Goal: Task Accomplishment & Management: Use online tool/utility

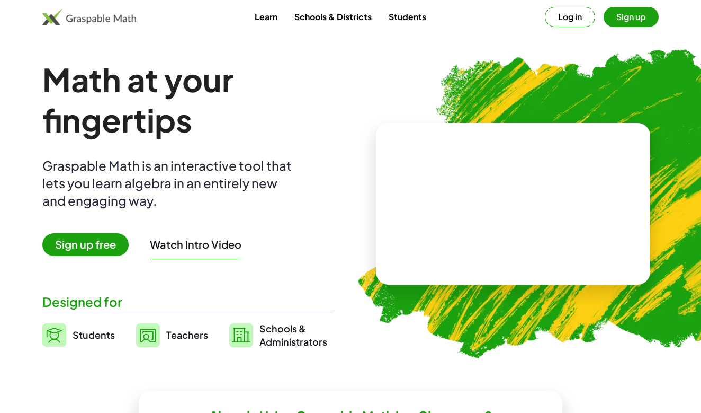
click at [175, 336] on span "Teachers" at bounding box center [187, 334] width 42 height 12
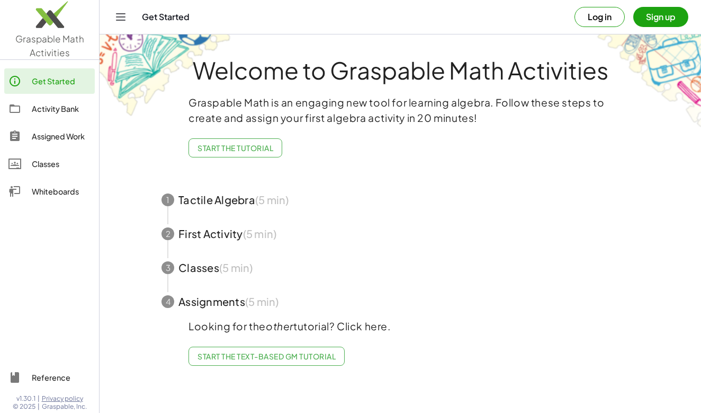
click at [257, 148] on span "Start the Tutorial" at bounding box center [236, 148] width 76 height 10
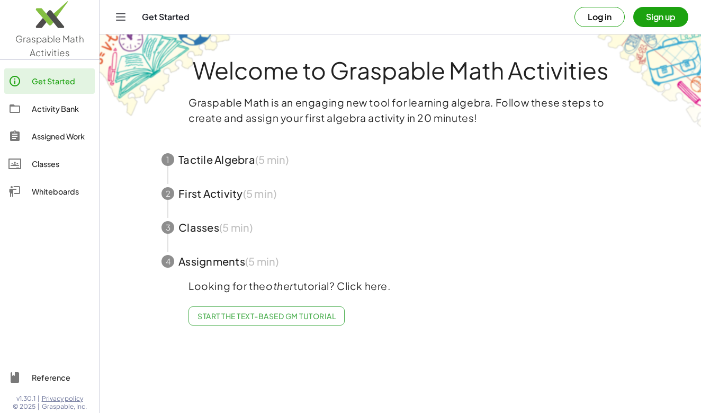
click at [244, 164] on span "button" at bounding box center [400, 160] width 503 height 34
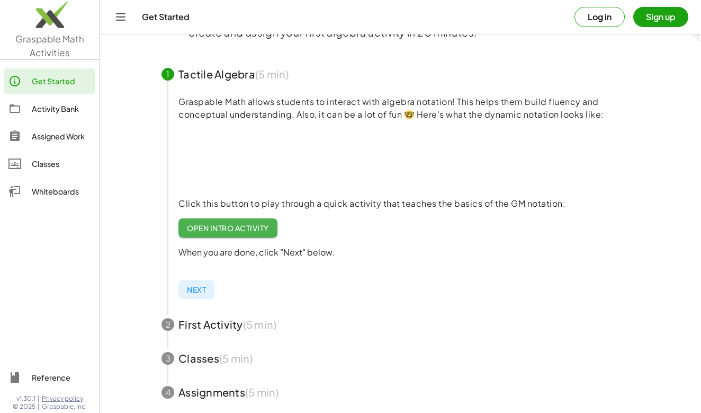
scroll to position [86, 0]
click at [232, 228] on span "Open Intro Activity" at bounding box center [228, 227] width 82 height 10
click at [193, 326] on span "button" at bounding box center [400, 323] width 503 height 34
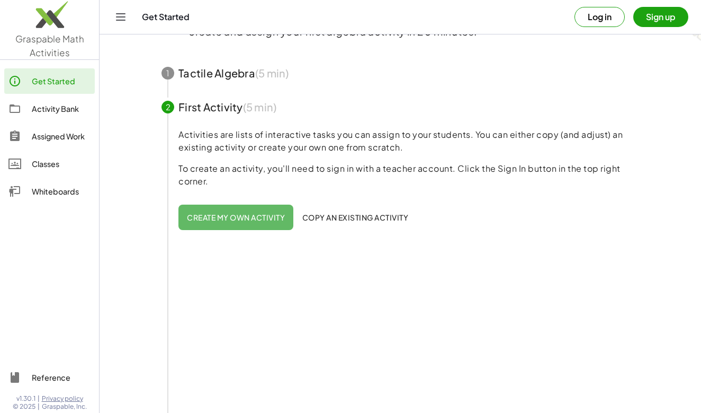
click at [240, 217] on span "Create my own activity" at bounding box center [236, 217] width 98 height 10
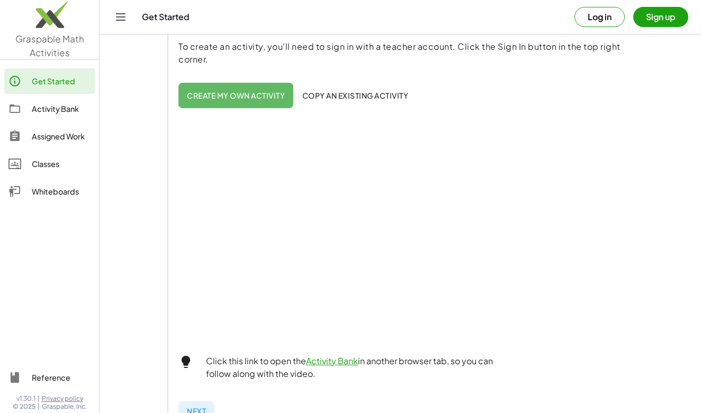
scroll to position [209, 0]
click at [257, 90] on span "Create my own activity" at bounding box center [236, 95] width 98 height 10
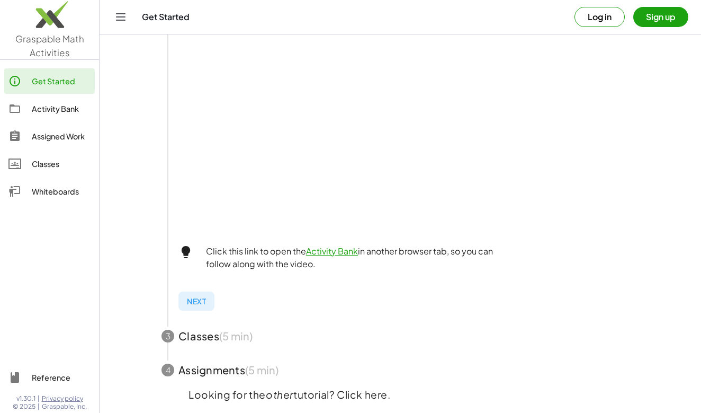
scroll to position [324, 0]
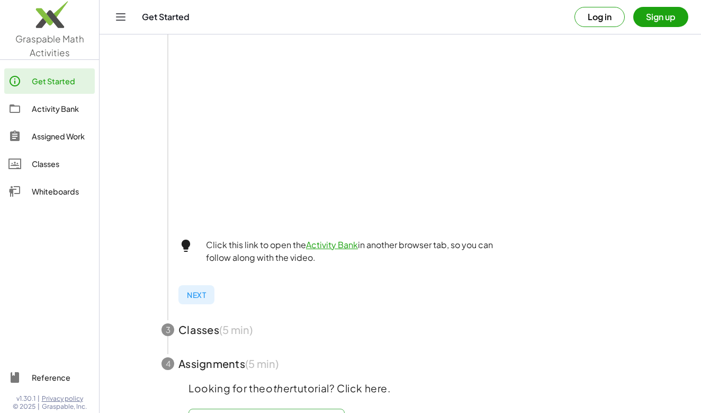
click at [330, 245] on link "Activity Bank" at bounding box center [332, 244] width 52 height 11
click at [34, 192] on div "Whiteboards" at bounding box center [61, 191] width 59 height 13
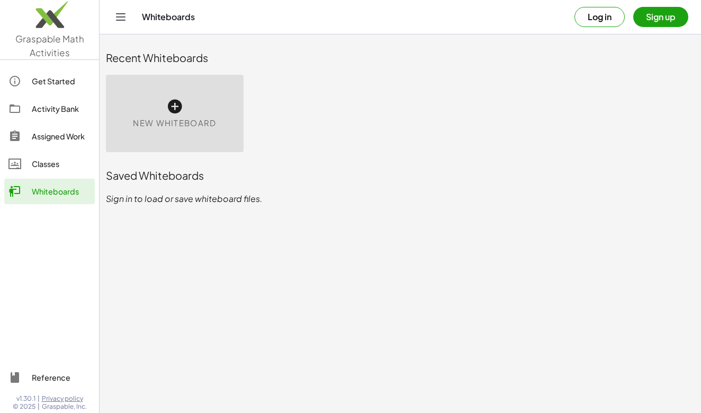
click at [179, 97] on div "New Whiteboard" at bounding box center [175, 113] width 138 height 77
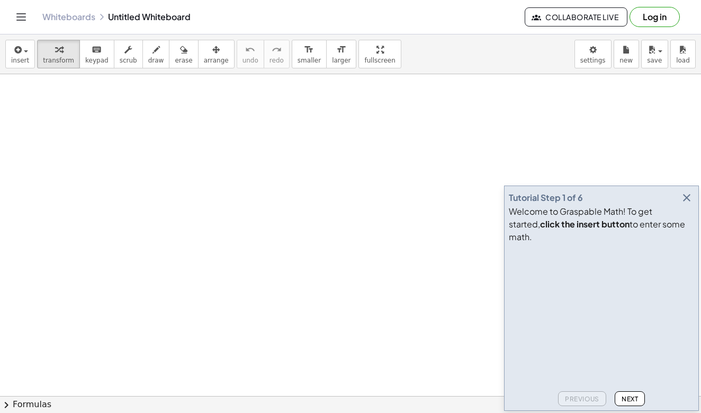
click at [179, 164] on div at bounding box center [350, 395] width 701 height 643
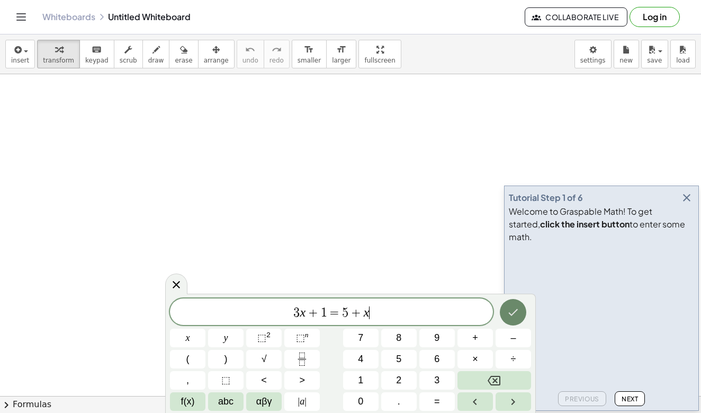
click at [506, 314] on button "Done" at bounding box center [513, 312] width 26 height 26
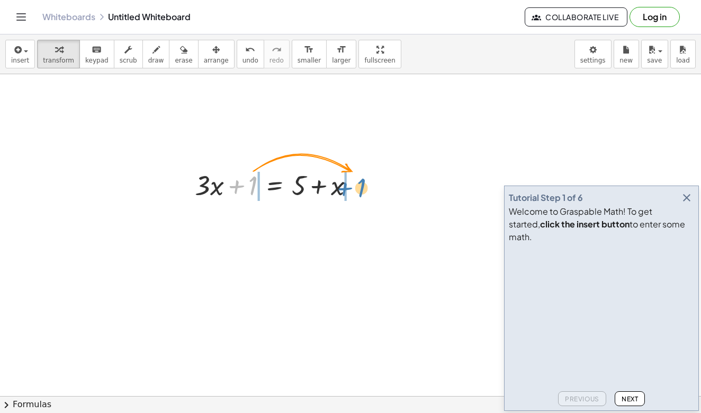
drag, startPoint x: 253, startPoint y: 181, endPoint x: 362, endPoint y: 183, distance: 108.6
click at [362, 183] on div at bounding box center [279, 184] width 179 height 36
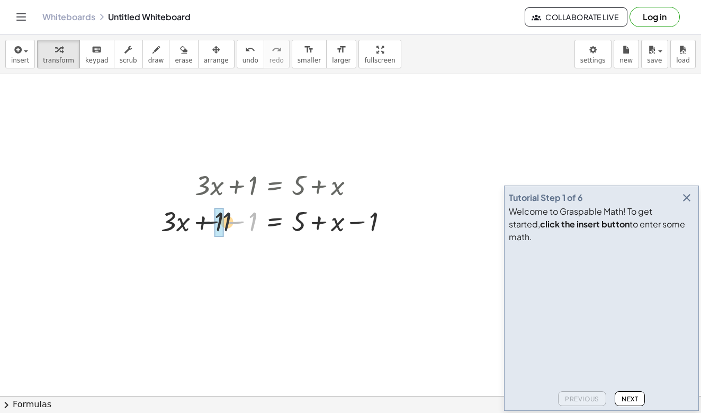
drag, startPoint x: 253, startPoint y: 220, endPoint x: 221, endPoint y: 220, distance: 31.8
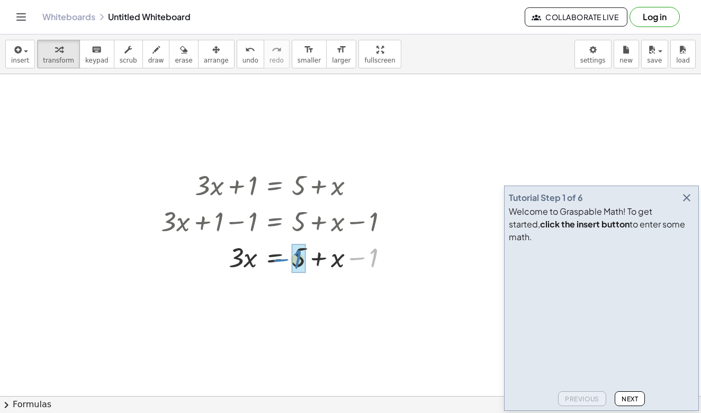
drag, startPoint x: 377, startPoint y: 256, endPoint x: 305, endPoint y: 257, distance: 71.5
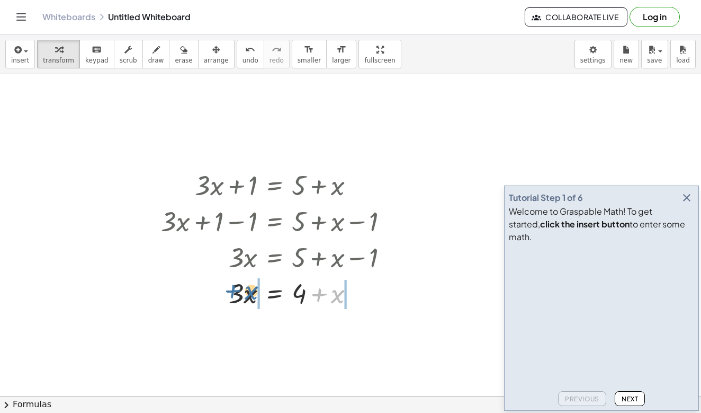
drag, startPoint x: 334, startPoint y: 293, endPoint x: 247, endPoint y: 289, distance: 87.0
click at [247, 289] on div at bounding box center [279, 292] width 246 height 36
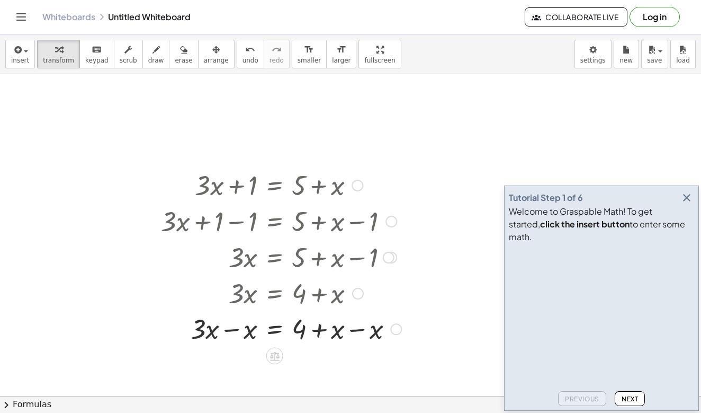
click at [245, 292] on div at bounding box center [281, 292] width 251 height 36
drag, startPoint x: 247, startPoint y: 330, endPoint x: 205, endPoint y: 329, distance: 41.9
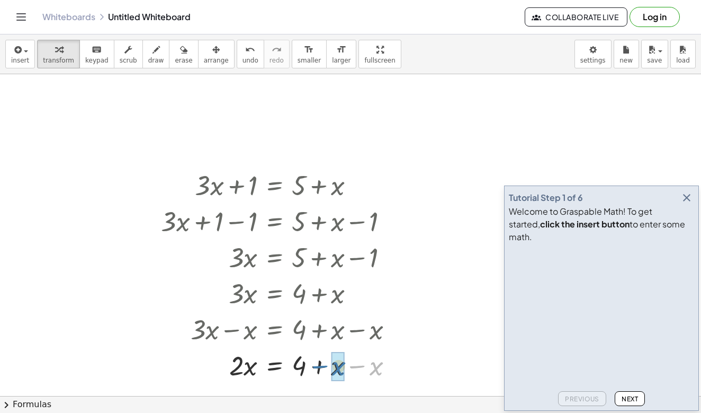
drag, startPoint x: 374, startPoint y: 366, endPoint x: 335, endPoint y: 366, distance: 38.7
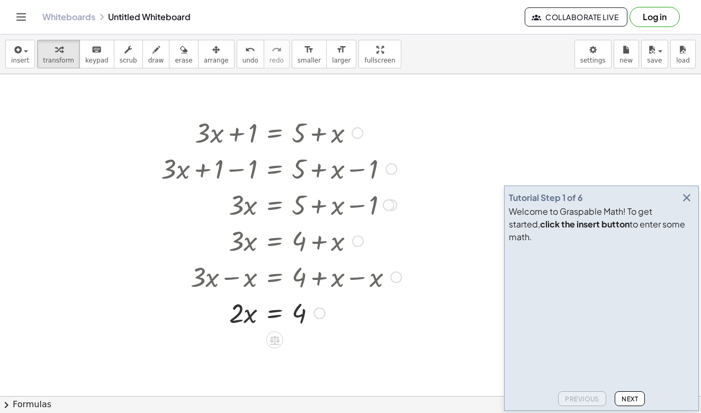
scroll to position [75, 0]
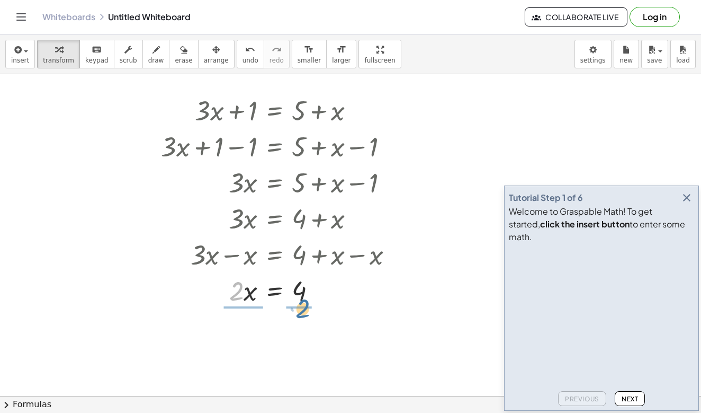
drag, startPoint x: 238, startPoint y: 291, endPoint x: 305, endPoint y: 309, distance: 68.6
drag, startPoint x: 240, startPoint y: 348, endPoint x: 239, endPoint y: 327, distance: 20.7
drag, startPoint x: 300, startPoint y: 349, endPoint x: 300, endPoint y: 329, distance: 19.6
